Goal: Task Accomplishment & Management: Use online tool/utility

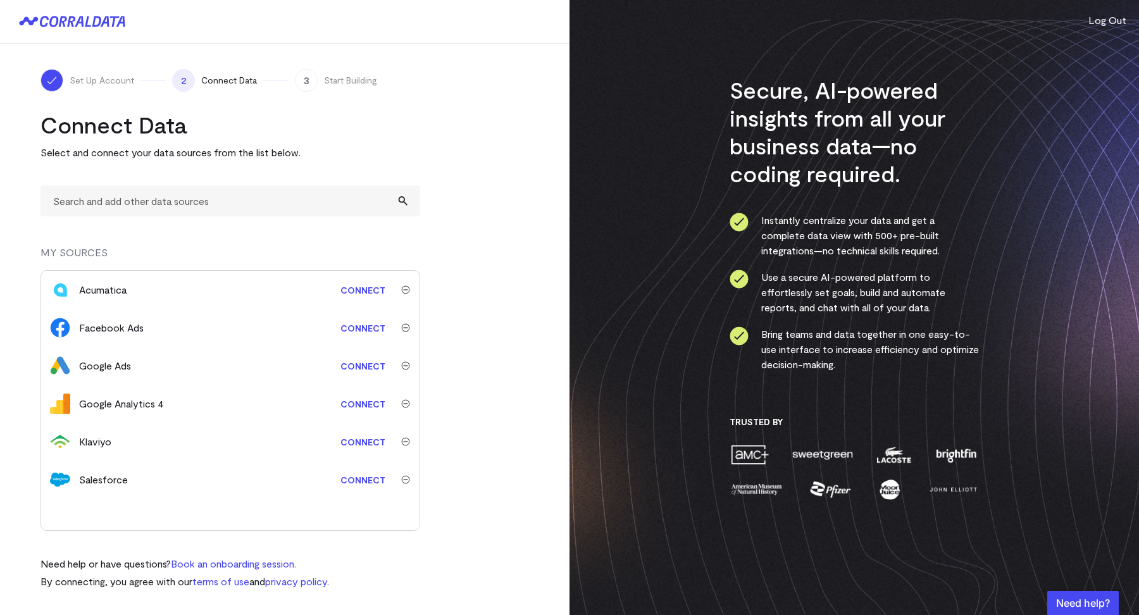
drag, startPoint x: 80, startPoint y: 292, endPoint x: 135, endPoint y: 292, distance: 54.4
click at [135, 292] on div "Acumatica" at bounding box center [196, 289] width 235 height 15
click at [97, 451] on div "Klaviyo Connect" at bounding box center [230, 442] width 379 height 38
click at [407, 443] on img "submit" at bounding box center [405, 441] width 9 height 9
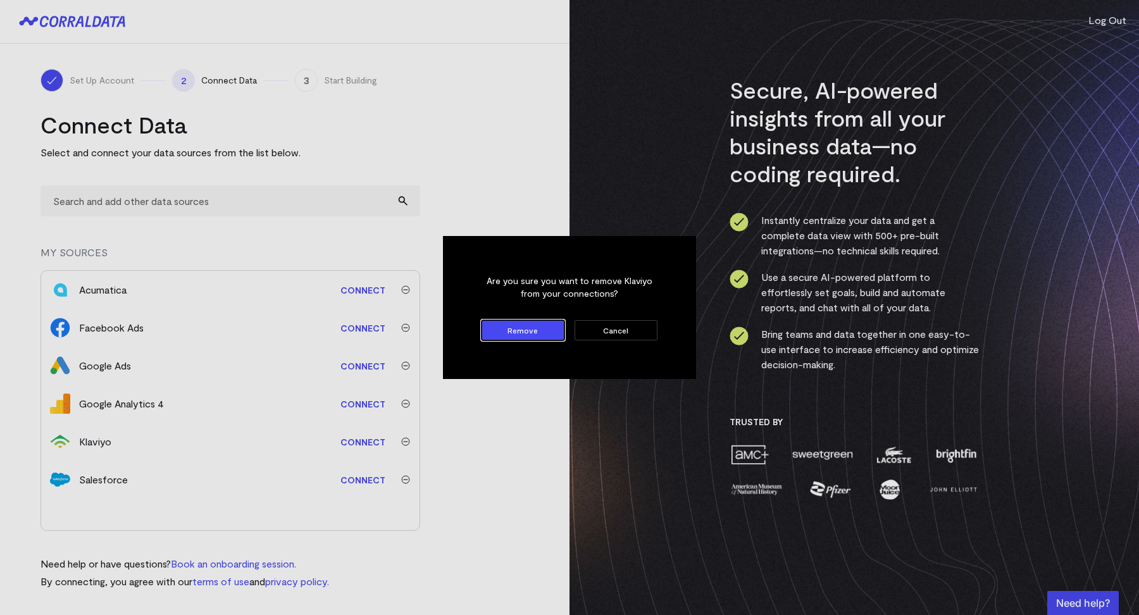
click at [493, 336] on button "Remove" at bounding box center [523, 330] width 83 height 20
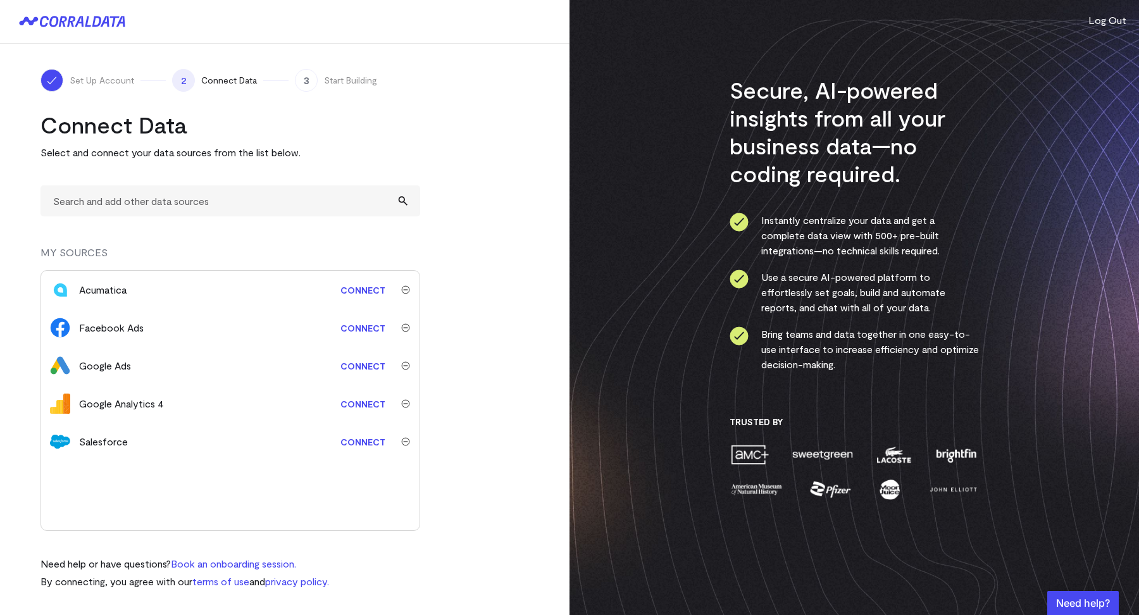
drag, startPoint x: 82, startPoint y: 291, endPoint x: 154, endPoint y: 289, distance: 72.2
click at [154, 289] on div "Acumatica" at bounding box center [196, 289] width 235 height 15
click at [475, 215] on turbo-frame "Connect Data Select and connect your data sources from the list below. MY SOURC…" at bounding box center [285, 350] width 489 height 479
click at [361, 368] on link "Connect" at bounding box center [363, 365] width 58 height 23
